Goal: Transaction & Acquisition: Purchase product/service

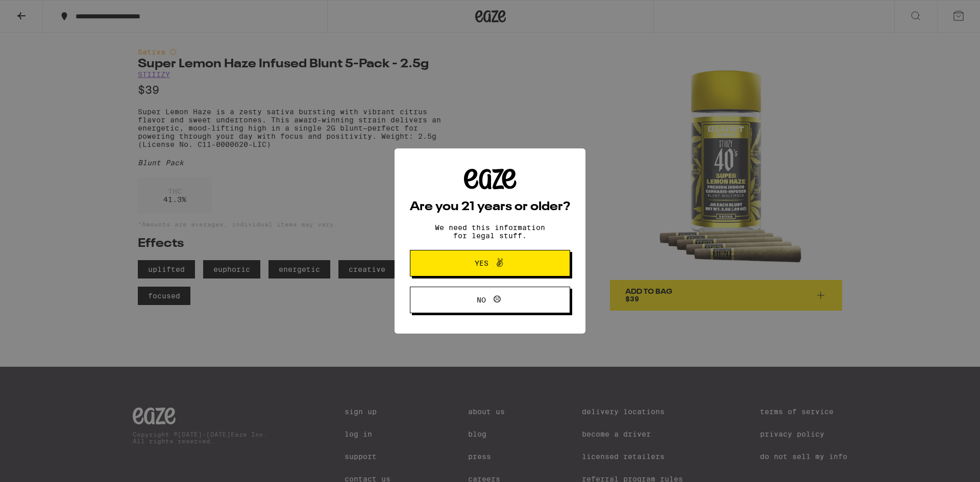
click at [496, 260] on icon at bounding box center [500, 263] width 12 height 12
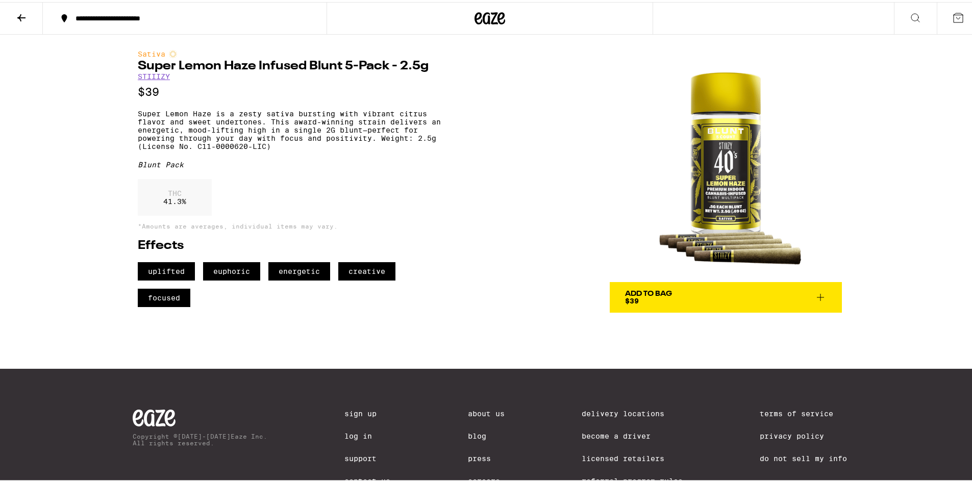
click at [375, 144] on p "Super Lemon Haze is a zesty sativa bursting with vibrant citrus flavor and swee…" at bounding box center [296, 128] width 317 height 41
click at [24, 21] on icon at bounding box center [21, 16] width 12 height 12
